Goal: Check status: Check status

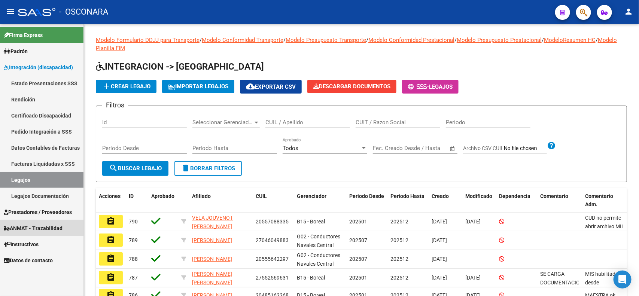
click at [40, 225] on span "ANMAT - Trazabilidad" at bounding box center [33, 228] width 59 height 8
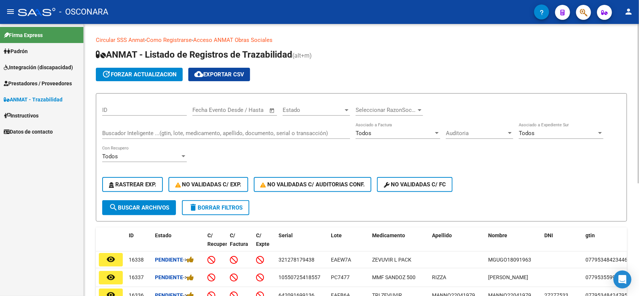
click at [113, 132] on input "Buscador Inteligente ...(gtin, lote, medicamento, apellido, documento, serial o…" at bounding box center [226, 133] width 248 height 7
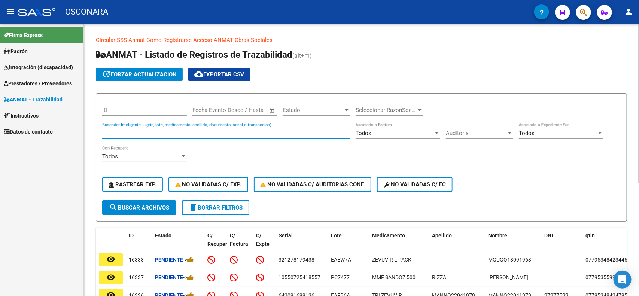
paste input "468434575082"
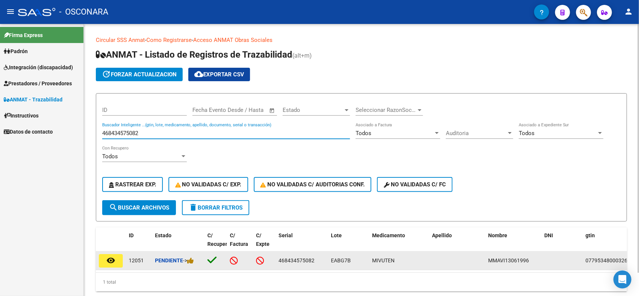
type input "468434575082"
click at [121, 261] on button "remove_red_eye" at bounding box center [111, 260] width 24 height 13
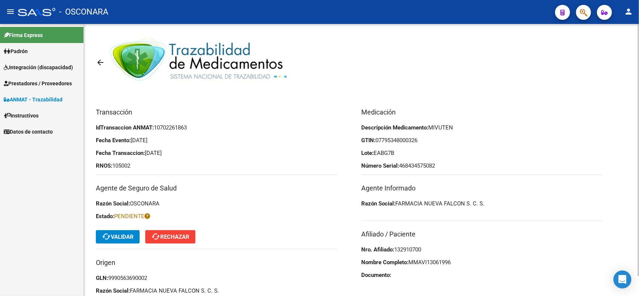
scroll to position [21, 0]
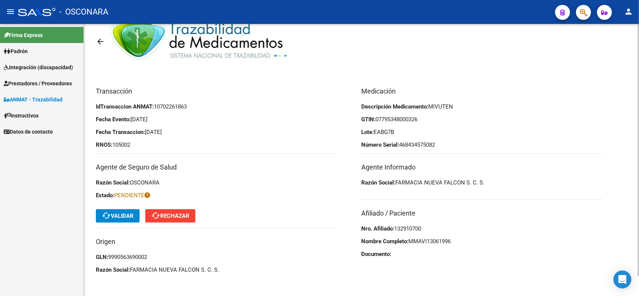
click at [124, 210] on button "cached Validar" at bounding box center [118, 215] width 44 height 13
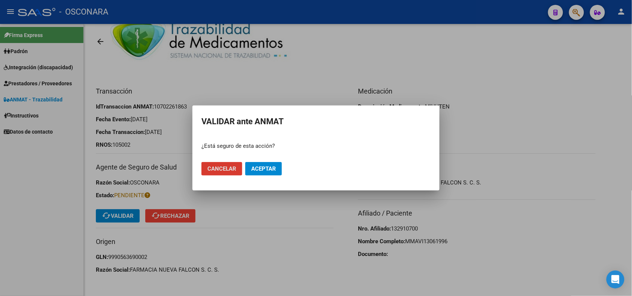
click at [269, 166] on span "Aceptar" at bounding box center [263, 169] width 25 height 7
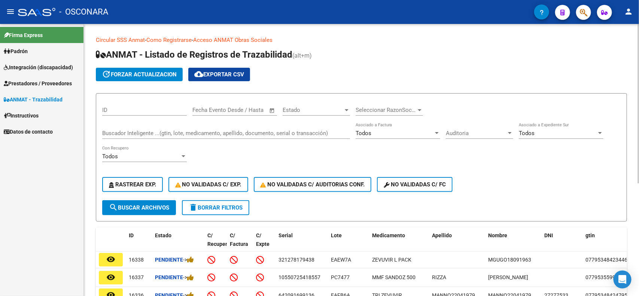
click at [126, 128] on div "Buscador Inteligente ...(gtin, lote, medicamento, apellido, documento, serial o…" at bounding box center [226, 131] width 248 height 16
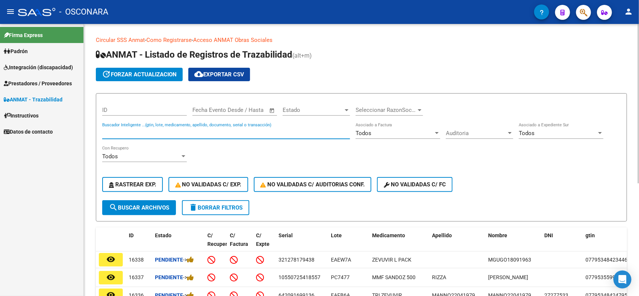
paste input "[CREDIT_CARD_NUMBER]"
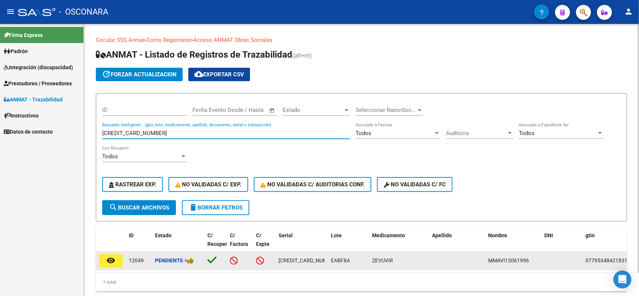
type input "[CREDIT_CARD_NUMBER]"
click at [106, 256] on mat-icon "remove_red_eye" at bounding box center [110, 260] width 9 height 9
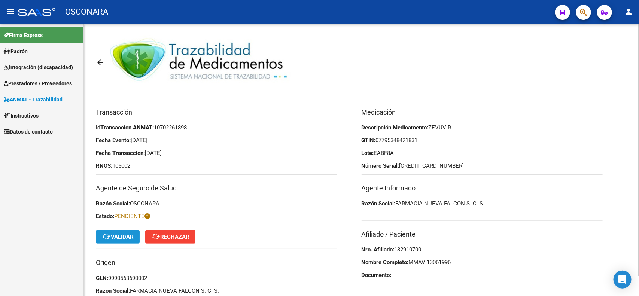
click at [125, 237] on span "cached Validar" at bounding box center [118, 237] width 32 height 7
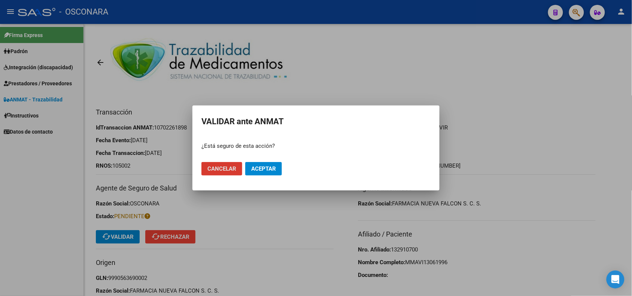
click at [263, 172] on span "Aceptar" at bounding box center [263, 169] width 25 height 7
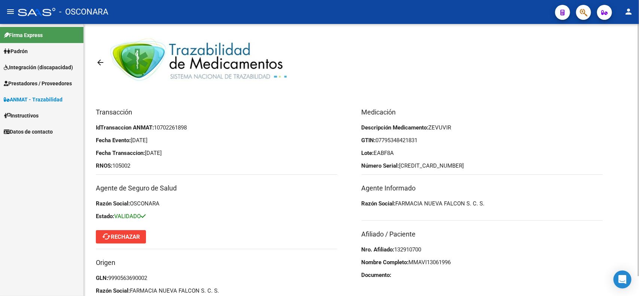
click at [96, 67] on link "arrow_back" at bounding box center [103, 63] width 15 height 18
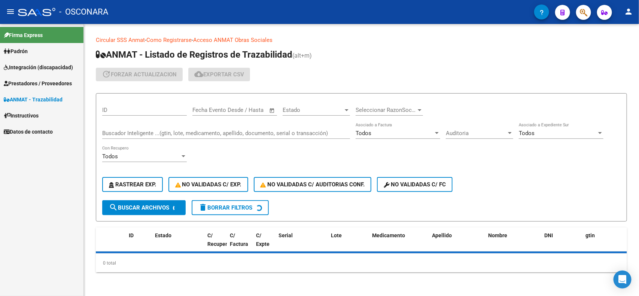
click at [170, 128] on div "Buscador Inteligente ...(gtin, lote, medicamento, apellido, documento, serial o…" at bounding box center [226, 131] width 248 height 16
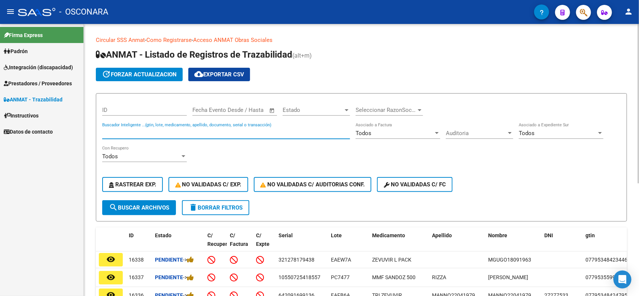
paste input "467790960948"
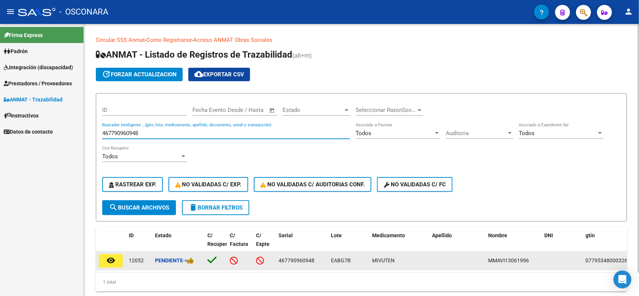
type input "467790960948"
click at [118, 258] on button "remove_red_eye" at bounding box center [111, 260] width 24 height 13
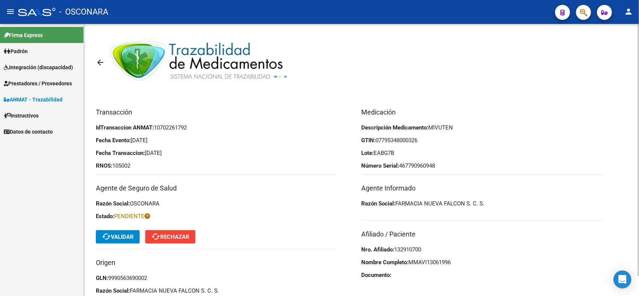
click at [119, 239] on span "cached Validar" at bounding box center [118, 237] width 32 height 7
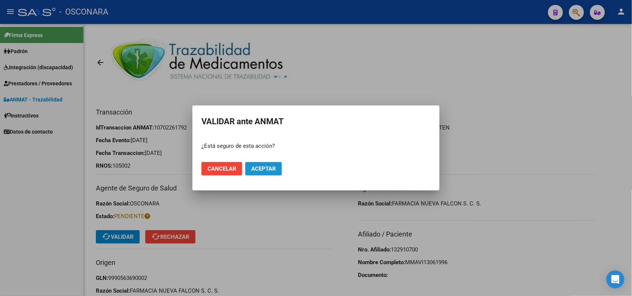
click at [274, 170] on span "Aceptar" at bounding box center [263, 169] width 25 height 7
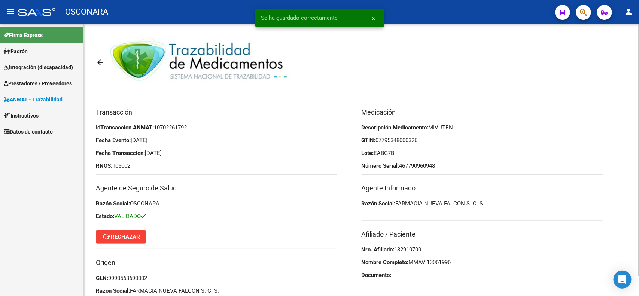
click at [96, 66] on mat-icon "arrow_back" at bounding box center [100, 62] width 9 height 9
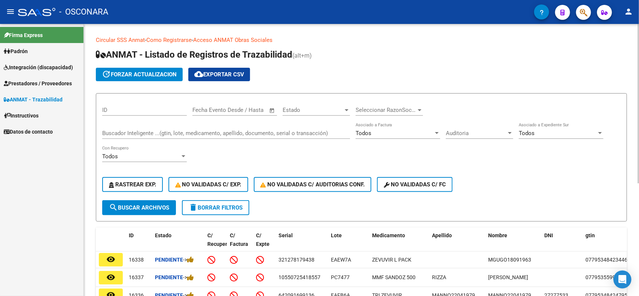
click at [221, 130] on input "Buscador Inteligente ...(gtin, lote, medicamento, apellido, documento, serial o…" at bounding box center [226, 133] width 248 height 7
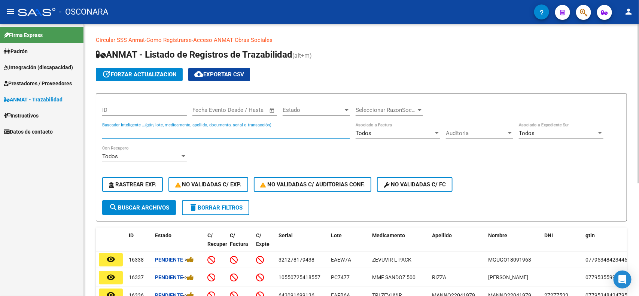
paste input "415698714950"
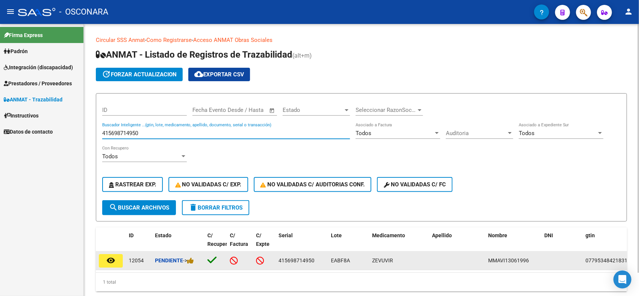
type input "415698714950"
click at [102, 261] on button "remove_red_eye" at bounding box center [111, 260] width 24 height 13
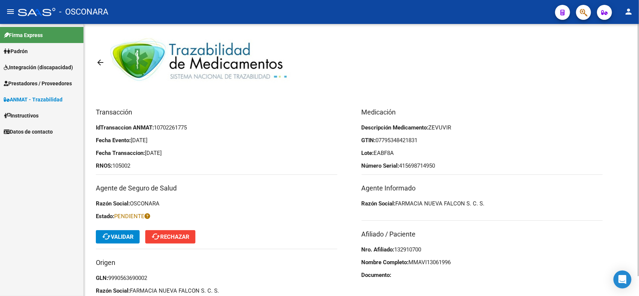
click at [111, 234] on span "cached Validar" at bounding box center [118, 237] width 32 height 7
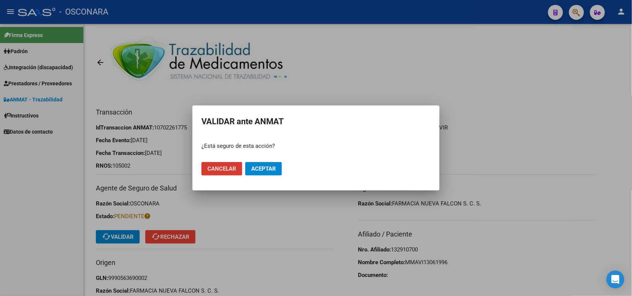
click at [263, 173] on button "Aceptar" at bounding box center [263, 168] width 37 height 13
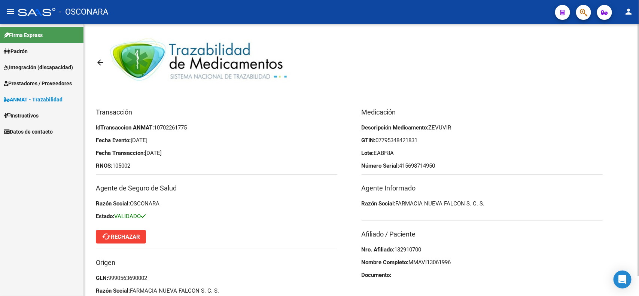
click at [99, 59] on mat-icon "arrow_back" at bounding box center [100, 62] width 9 height 9
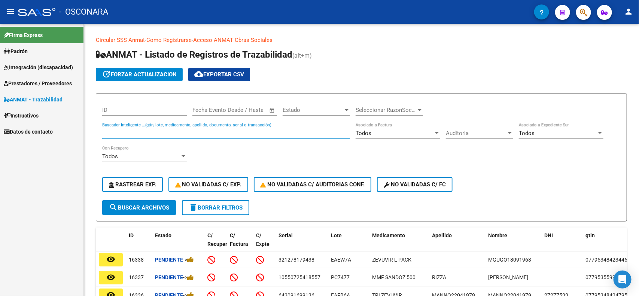
click at [183, 135] on input "Buscador Inteligente ...(gtin, lote, medicamento, apellido, documento, serial o…" at bounding box center [226, 133] width 248 height 7
paste input "088558949023"
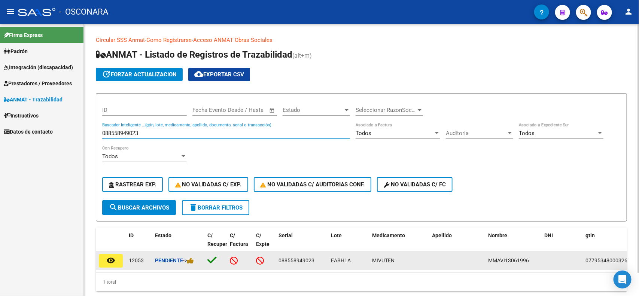
type input "088558949023"
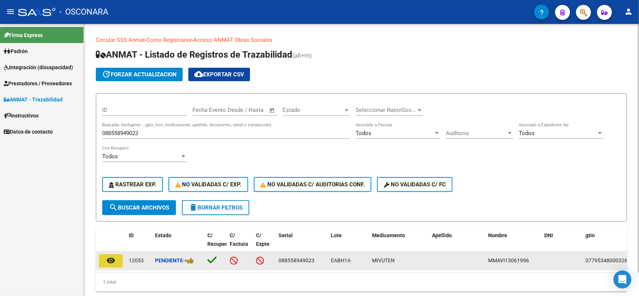
click at [111, 259] on mat-icon "remove_red_eye" at bounding box center [110, 260] width 9 height 9
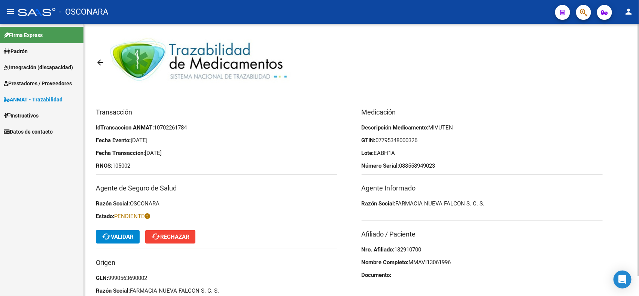
click at [118, 233] on button "cached Validar" at bounding box center [118, 236] width 44 height 13
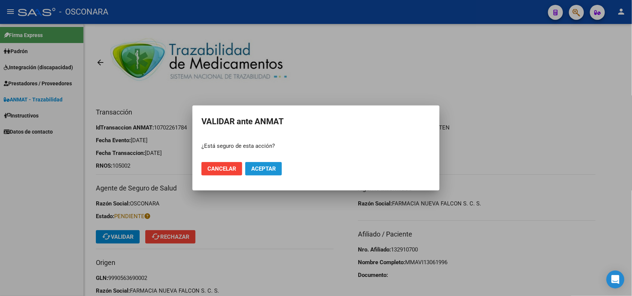
click at [259, 167] on span "Aceptar" at bounding box center [263, 169] width 25 height 7
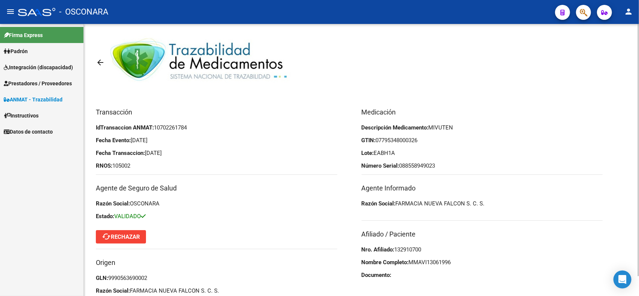
click at [100, 62] on mat-icon "arrow_back" at bounding box center [100, 62] width 9 height 9
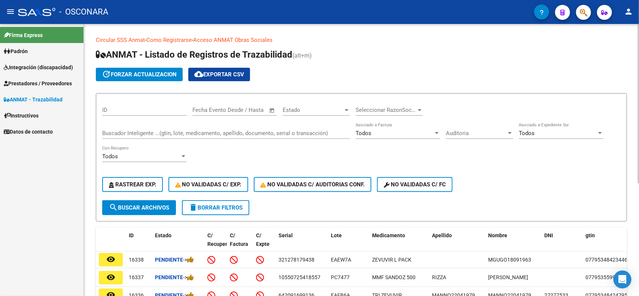
click at [163, 137] on div "Buscador Inteligente ...(gtin, lote, medicamento, apellido, documento, serial o…" at bounding box center [226, 131] width 248 height 16
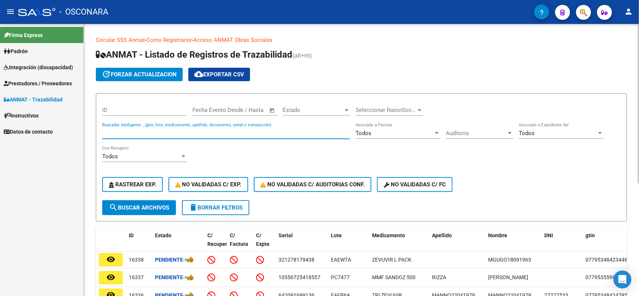
paste input "422294799766"
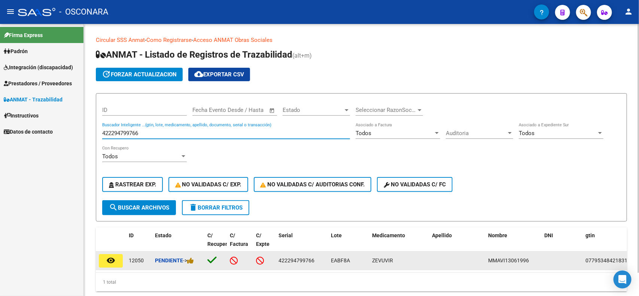
type input "422294799766"
click at [110, 254] on button "remove_red_eye" at bounding box center [111, 260] width 24 height 13
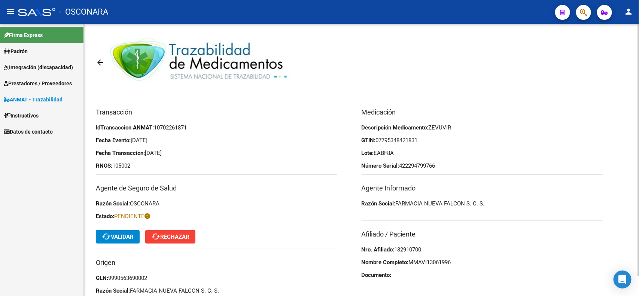
click at [120, 239] on span "cached Validar" at bounding box center [118, 237] width 32 height 7
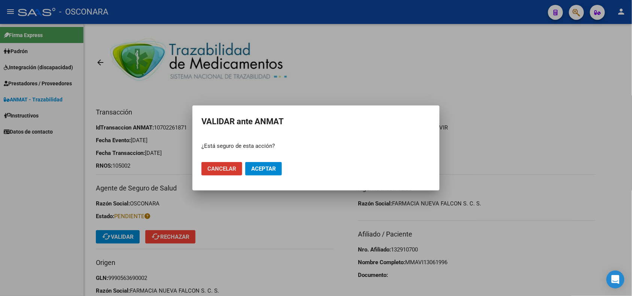
click at [270, 161] on mat-dialog-actions "Cancelar Aceptar" at bounding box center [315, 168] width 229 height 25
click at [270, 165] on button "Aceptar" at bounding box center [263, 168] width 37 height 13
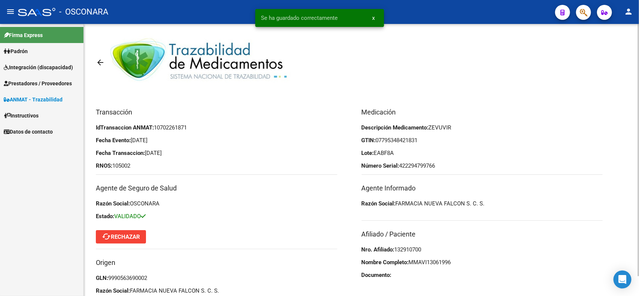
click at [100, 61] on mat-icon "arrow_back" at bounding box center [100, 62] width 9 height 9
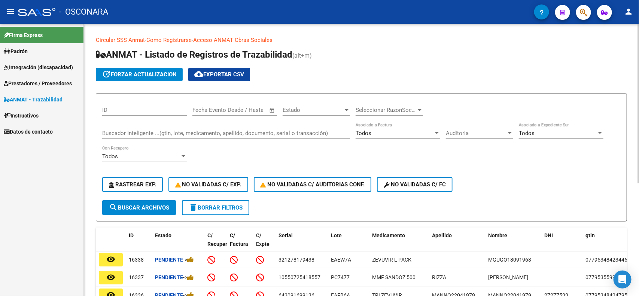
click at [194, 128] on div "Buscador Inteligente ...(gtin, lote, medicamento, apellido, documento, serial o…" at bounding box center [226, 131] width 248 height 16
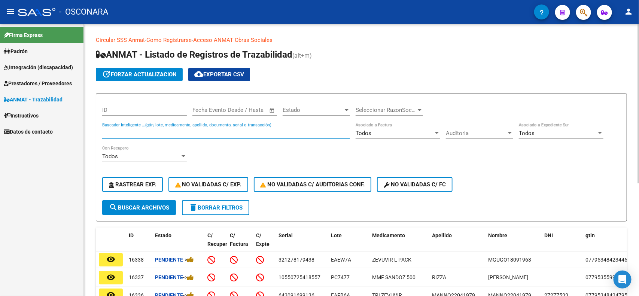
paste input "506945880697"
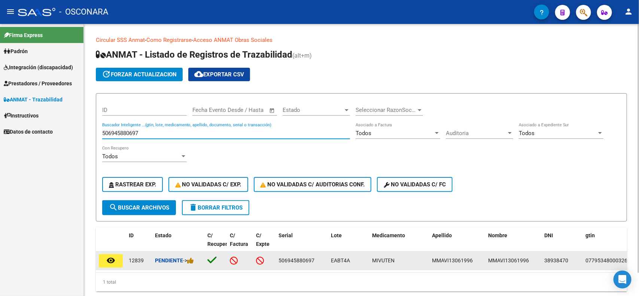
type input "506945880697"
click at [110, 266] on datatable-body-cell "remove_red_eye" at bounding box center [111, 261] width 30 height 18
click at [111, 263] on mat-icon "remove_red_eye" at bounding box center [110, 260] width 9 height 9
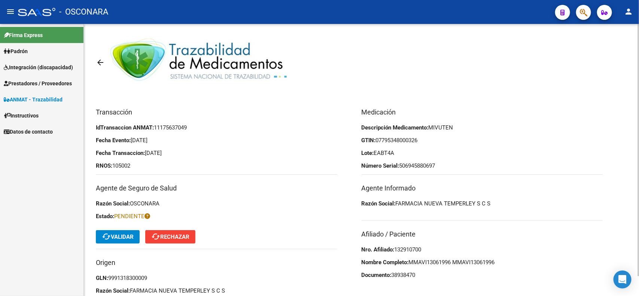
click at [113, 234] on span "cached Validar" at bounding box center [118, 237] width 32 height 7
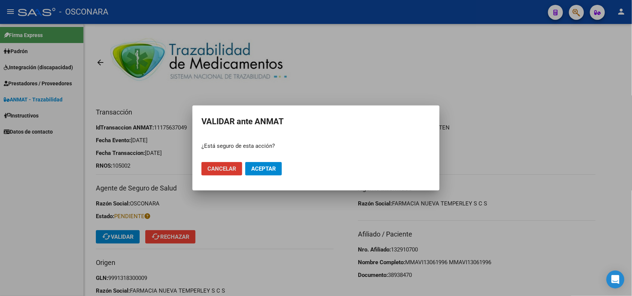
click at [277, 169] on button "Aceptar" at bounding box center [263, 168] width 37 height 13
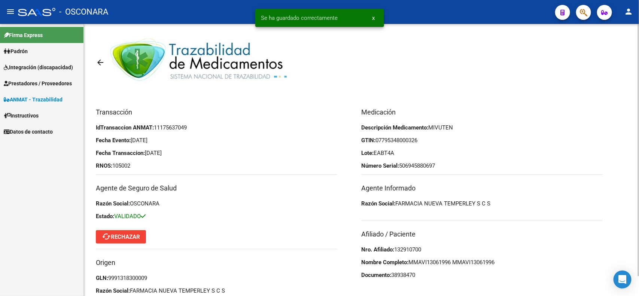
click at [98, 63] on mat-icon "arrow_back" at bounding box center [100, 62] width 9 height 9
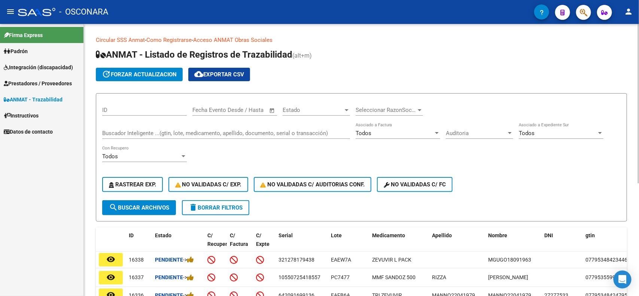
click at [189, 124] on div "Buscador Inteligente ...(gtin, lote, medicamento, apellido, documento, serial o…" at bounding box center [226, 131] width 248 height 16
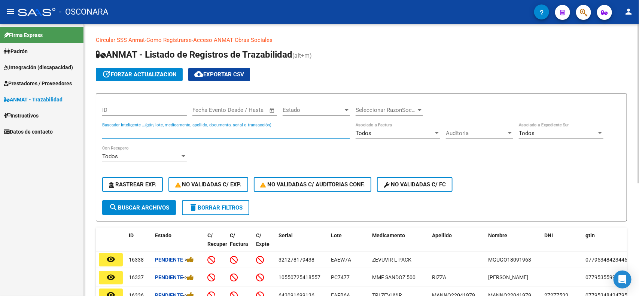
paste input "0449070569"
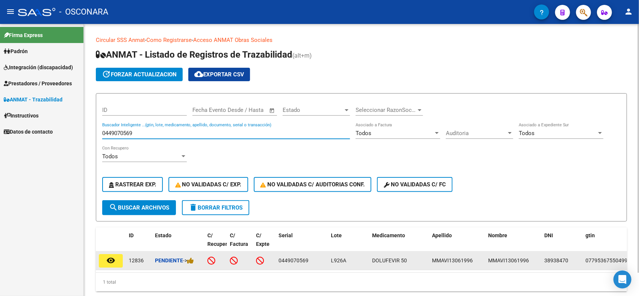
type input "0449070569"
click at [114, 259] on mat-icon "remove_red_eye" at bounding box center [110, 260] width 9 height 9
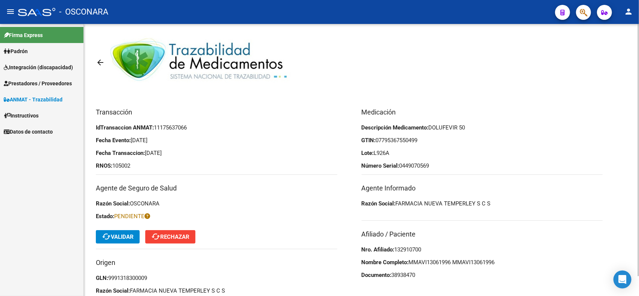
click at [124, 231] on button "cached Validar" at bounding box center [118, 236] width 44 height 13
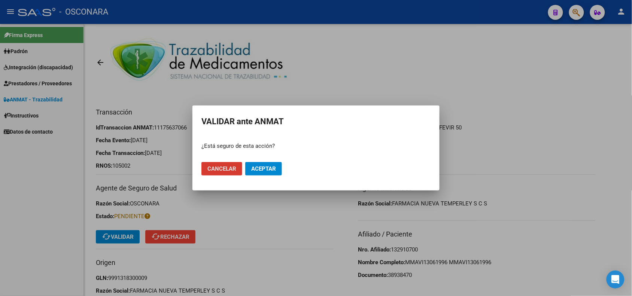
click at [263, 163] on button "Aceptar" at bounding box center [263, 168] width 37 height 13
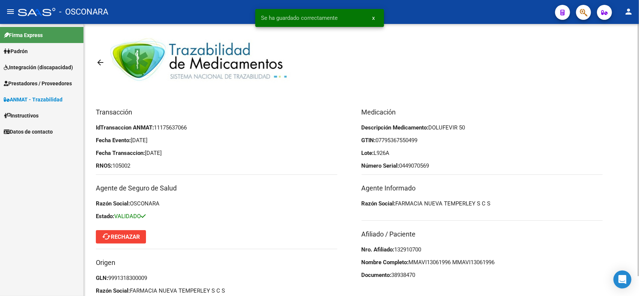
click at [96, 63] on mat-icon "arrow_back" at bounding box center [100, 62] width 9 height 9
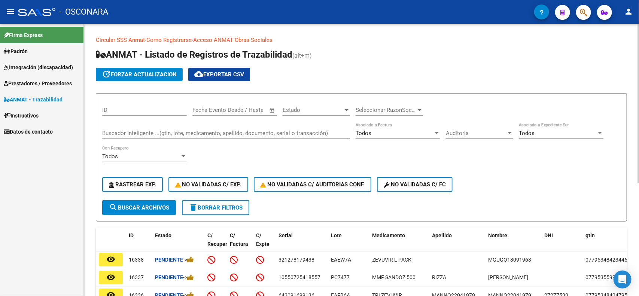
click at [213, 132] on input "Buscador Inteligente ...(gtin, lote, medicamento, apellido, documento, serial o…" at bounding box center [226, 133] width 248 height 7
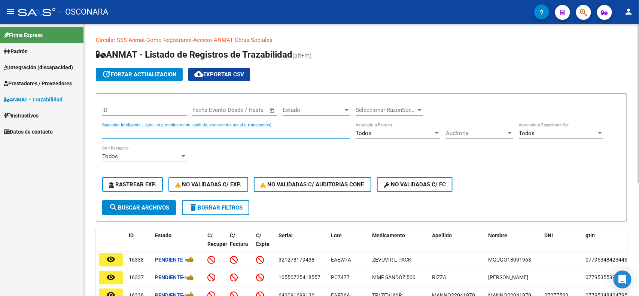
paste input "611976451005"
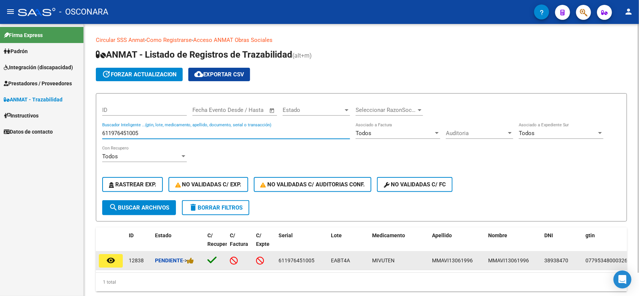
type input "611976451005"
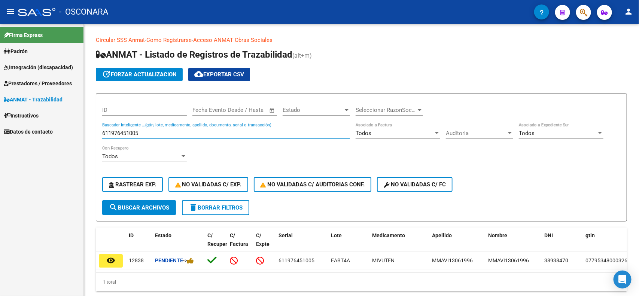
click at [113, 261] on mat-icon "remove_red_eye" at bounding box center [110, 260] width 9 height 9
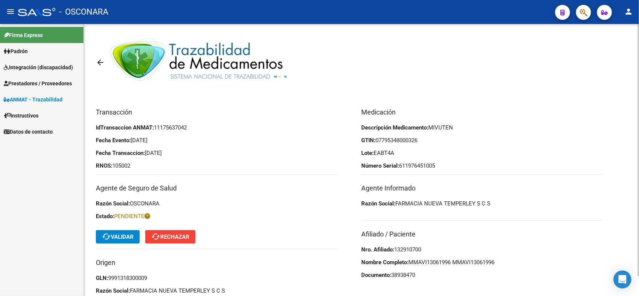
click at [126, 232] on button "cached Validar" at bounding box center [118, 236] width 44 height 13
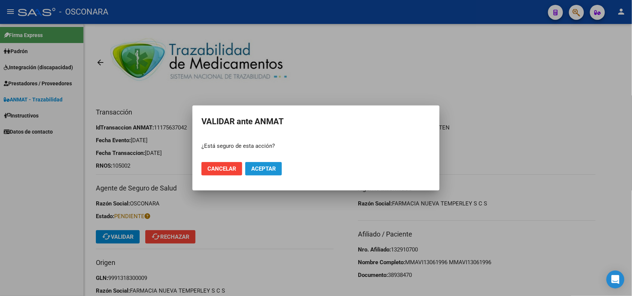
click at [255, 166] on span "Aceptar" at bounding box center [263, 169] width 25 height 7
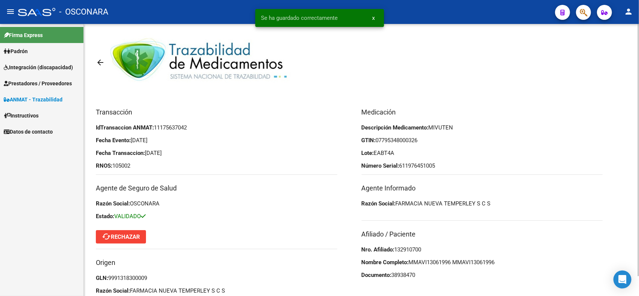
click at [101, 57] on link "arrow_back" at bounding box center [103, 63] width 15 height 18
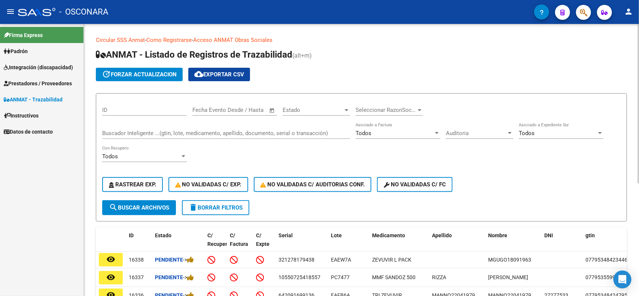
click at [228, 136] on input "Buscador Inteligente ...(gtin, lote, medicamento, apellido, documento, serial o…" at bounding box center [226, 133] width 248 height 7
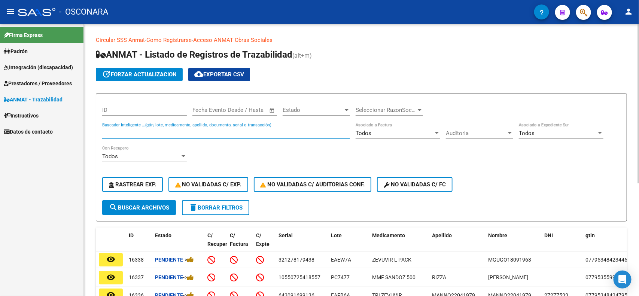
paste input "0798837416"
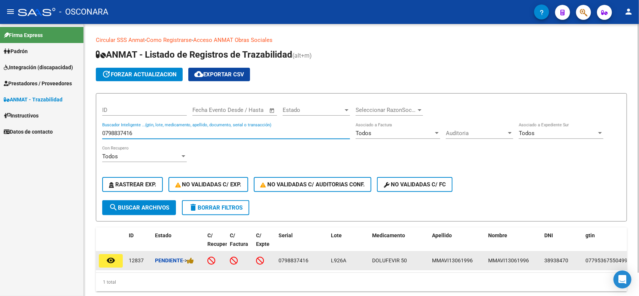
type input "0798837416"
click at [112, 267] on datatable-body-cell "remove_red_eye" at bounding box center [111, 261] width 30 height 18
click at [115, 257] on mat-icon "remove_red_eye" at bounding box center [110, 260] width 9 height 9
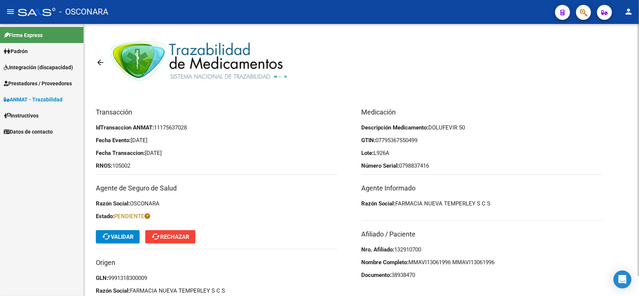
click at [125, 240] on span "cached Validar" at bounding box center [118, 237] width 32 height 7
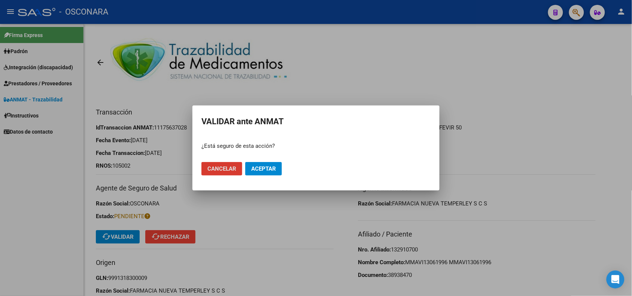
click at [261, 168] on span "Aceptar" at bounding box center [263, 169] width 25 height 7
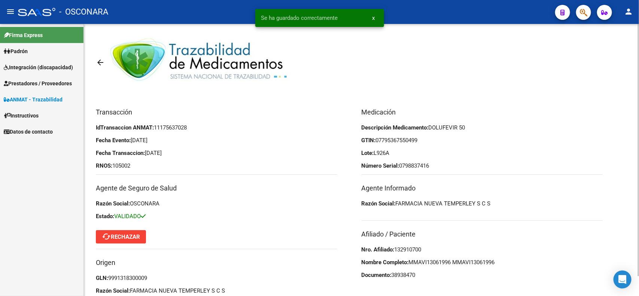
click at [96, 62] on mat-icon "arrow_back" at bounding box center [100, 62] width 9 height 9
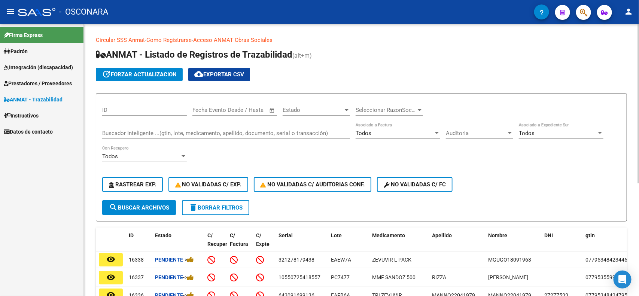
click at [171, 136] on div "Buscador Inteligente ...(gtin, lote, medicamento, apellido, documento, serial o…" at bounding box center [226, 131] width 248 height 16
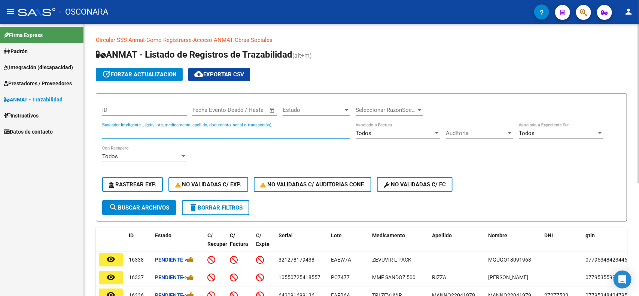
paste input "612713616652"
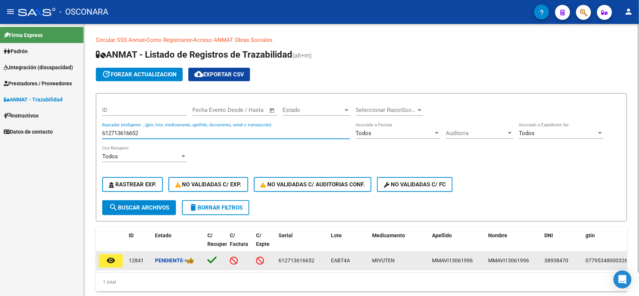
type input "612713616652"
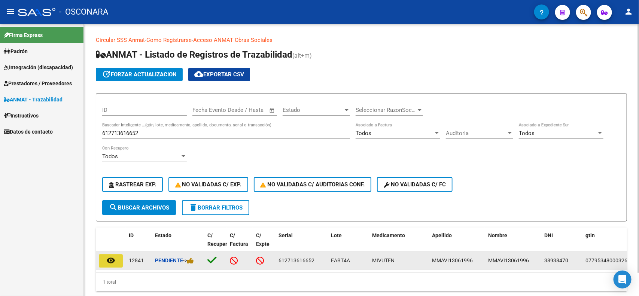
click at [104, 260] on button "remove_red_eye" at bounding box center [111, 260] width 24 height 13
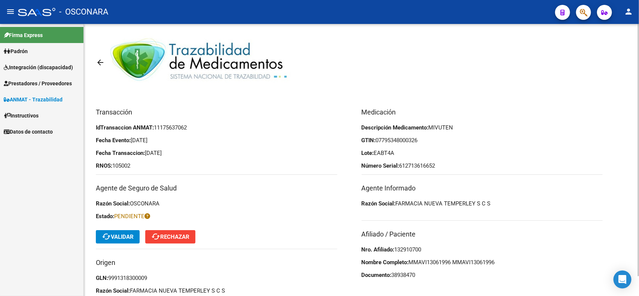
click at [124, 235] on span "cached Validar" at bounding box center [118, 237] width 32 height 7
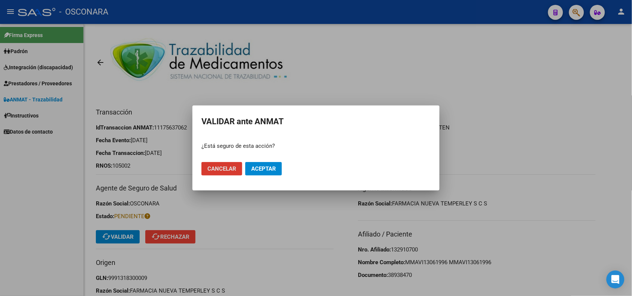
click at [280, 174] on button "Aceptar" at bounding box center [263, 168] width 37 height 13
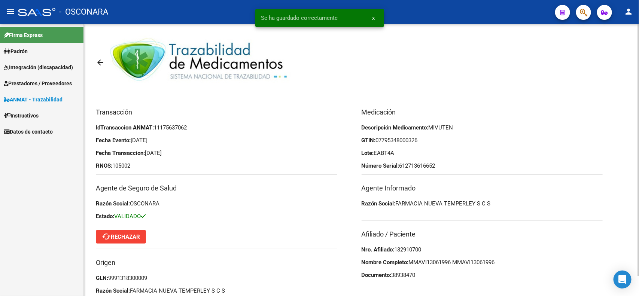
click at [96, 64] on mat-icon "arrow_back" at bounding box center [100, 62] width 9 height 9
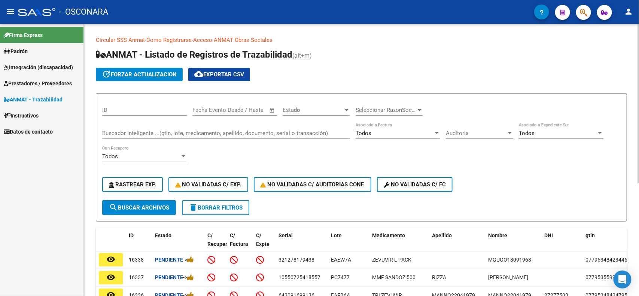
click at [234, 134] on input "Buscador Inteligente ...(gtin, lote, medicamento, apellido, documento, serial o…" at bounding box center [226, 133] width 248 height 7
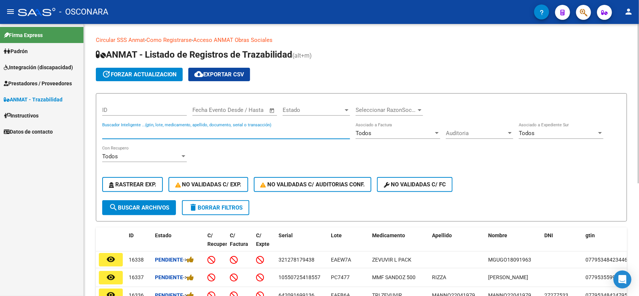
paste input "6333081622"
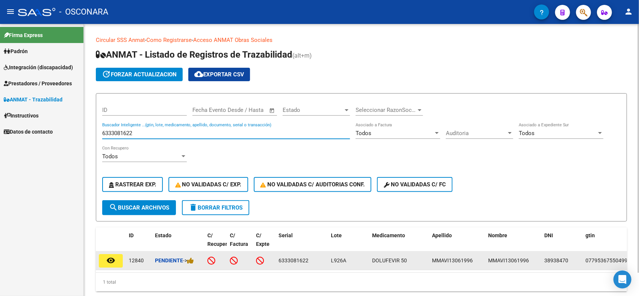
type input "6333081622"
click at [107, 256] on mat-icon "remove_red_eye" at bounding box center [110, 260] width 9 height 9
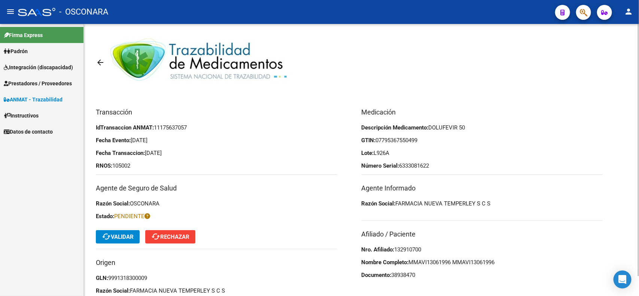
click at [107, 239] on mat-icon "cached" at bounding box center [106, 236] width 9 height 9
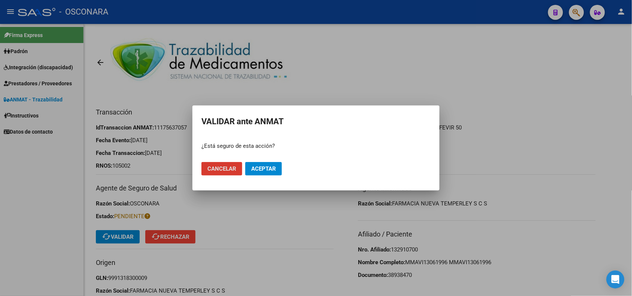
click at [278, 171] on button "Aceptar" at bounding box center [263, 168] width 37 height 13
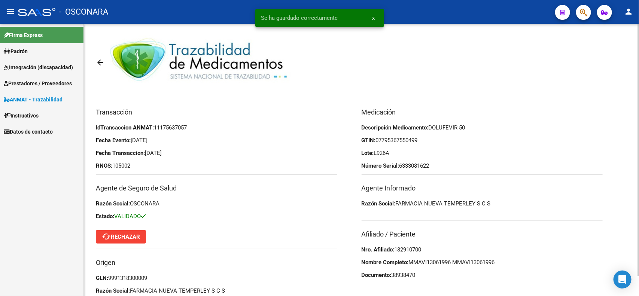
click at [102, 64] on mat-icon "arrow_back" at bounding box center [100, 62] width 9 height 9
